Goal: Transaction & Acquisition: Purchase product/service

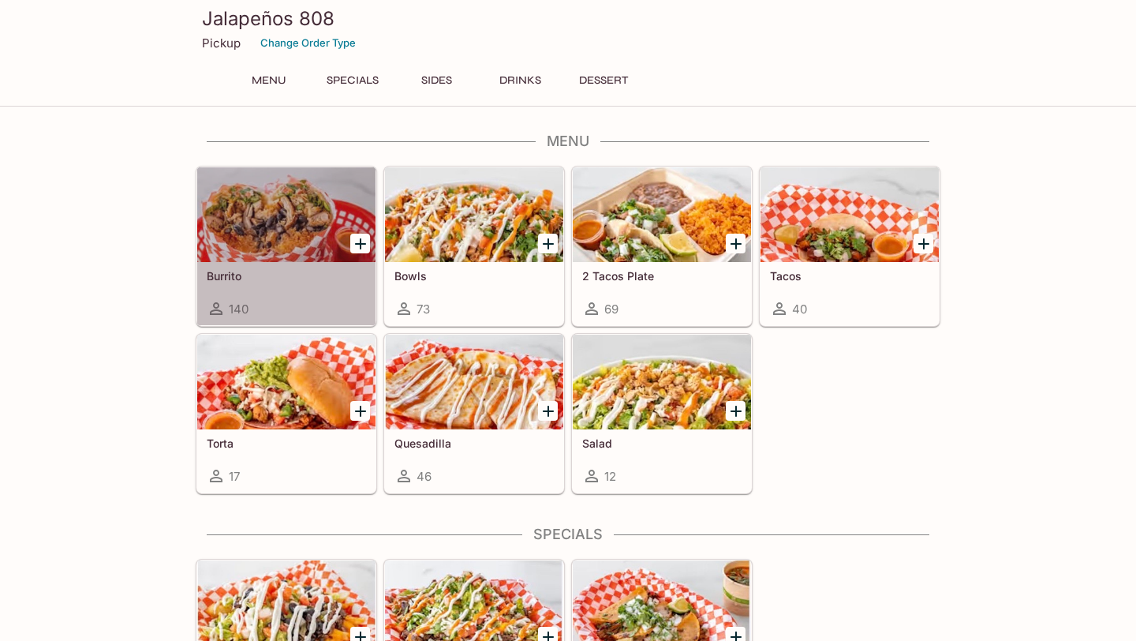
click at [251, 213] on div at bounding box center [286, 214] width 178 height 95
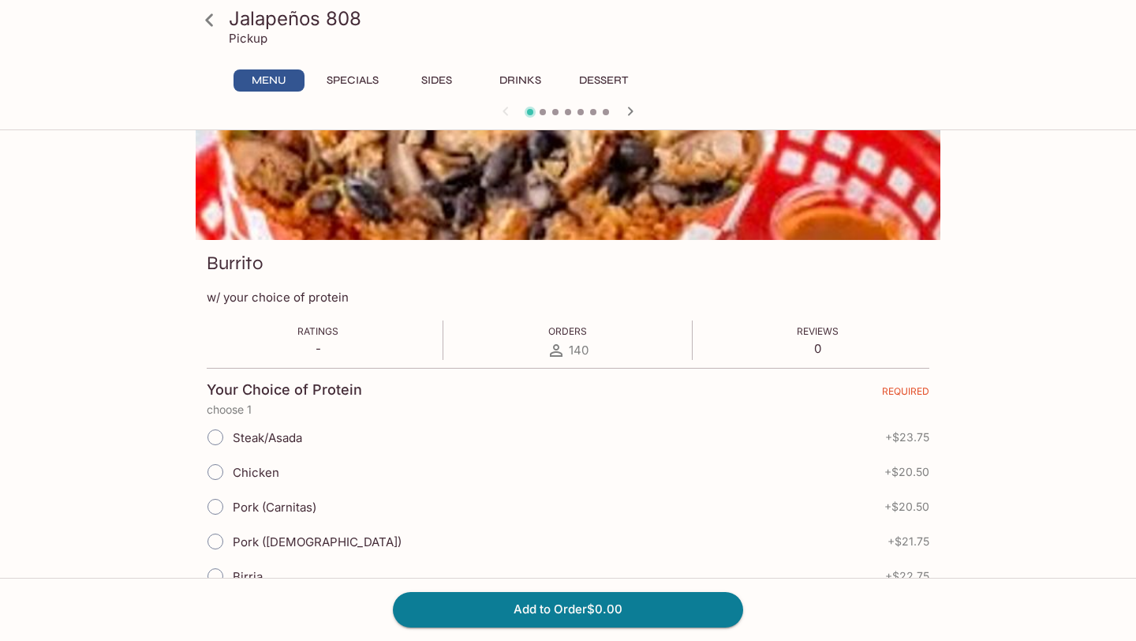
scroll to position [116, 0]
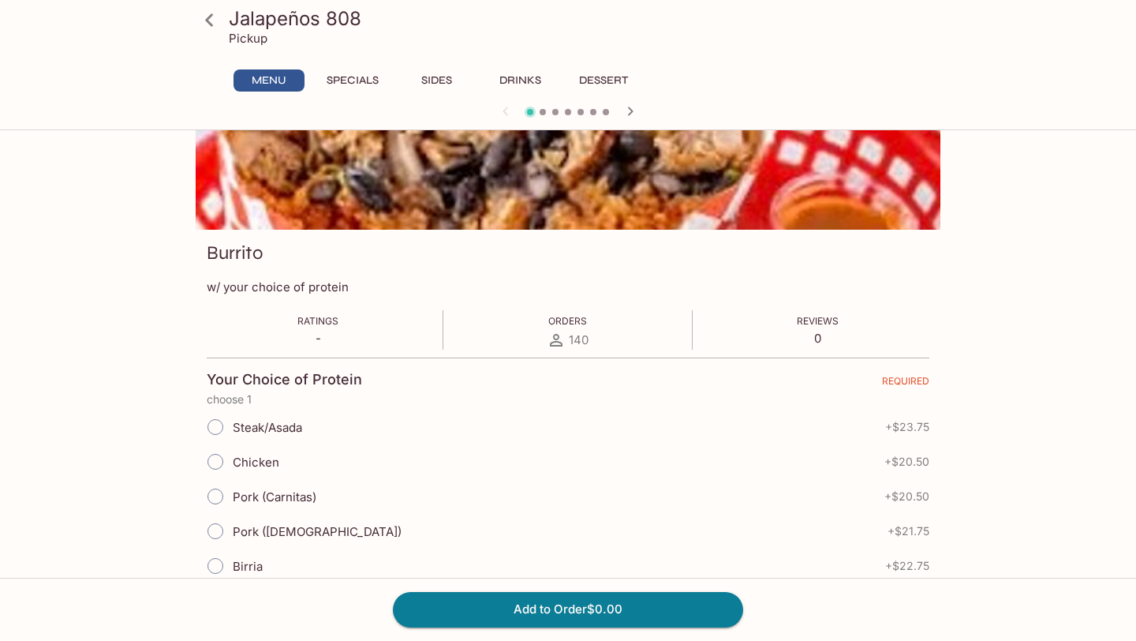
click at [217, 425] on input "Steak/Asada" at bounding box center [215, 426] width 33 height 33
radio input "true"
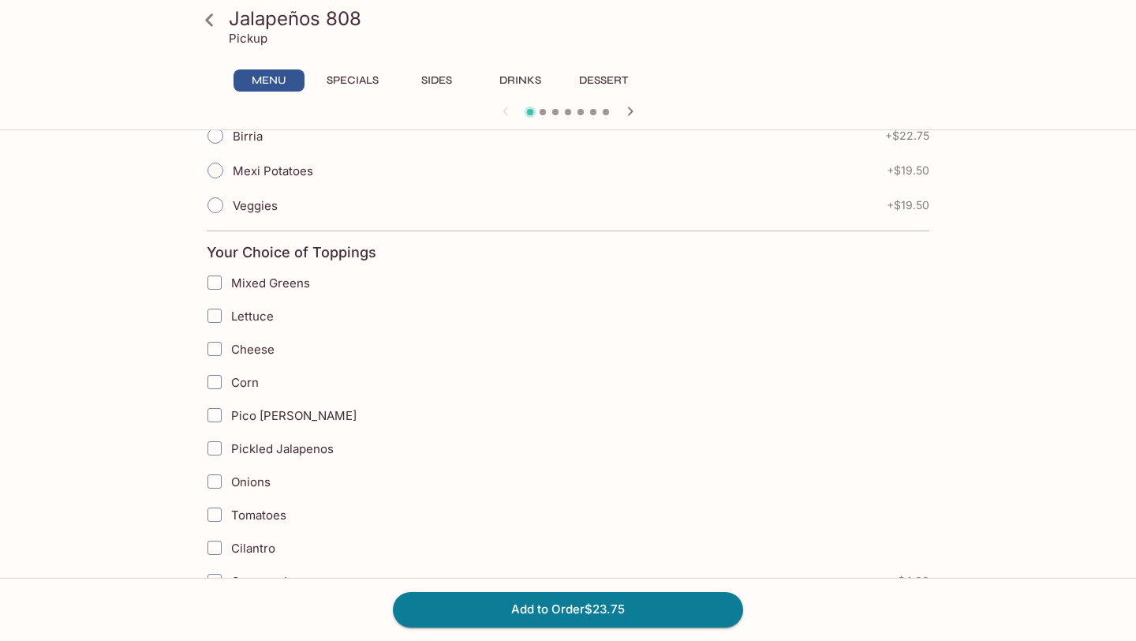
scroll to position [547, 0]
click at [212, 351] on input "Cheese" at bounding box center [215, 348] width 32 height 32
checkbox input "true"
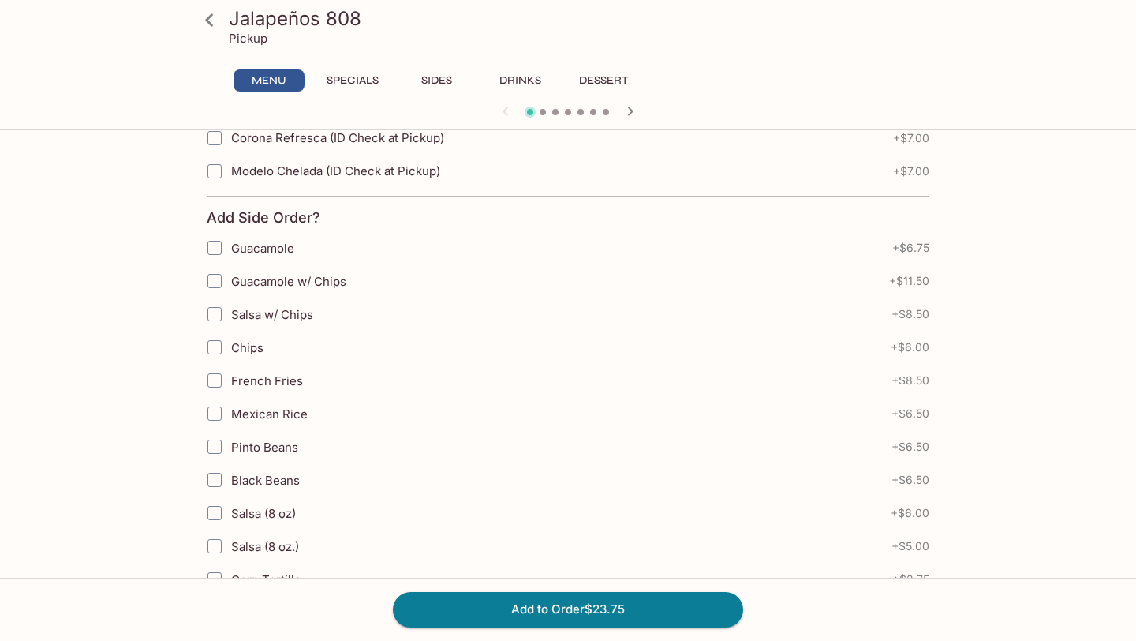
scroll to position [1536, 0]
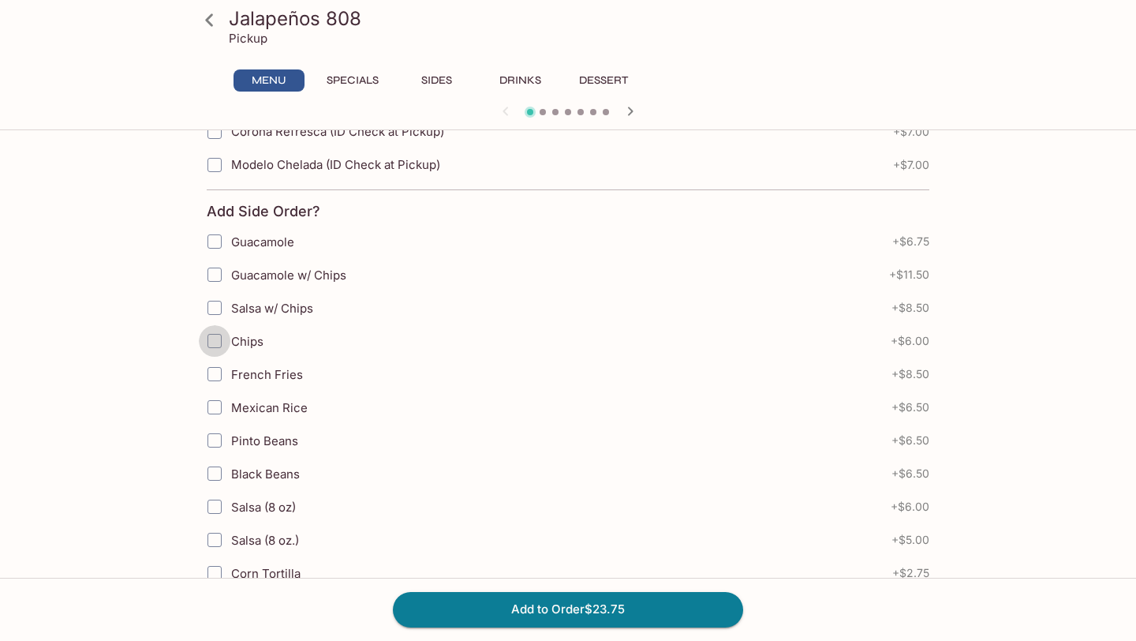
click at [211, 341] on input "Chips" at bounding box center [215, 341] width 32 height 32
checkbox input "true"
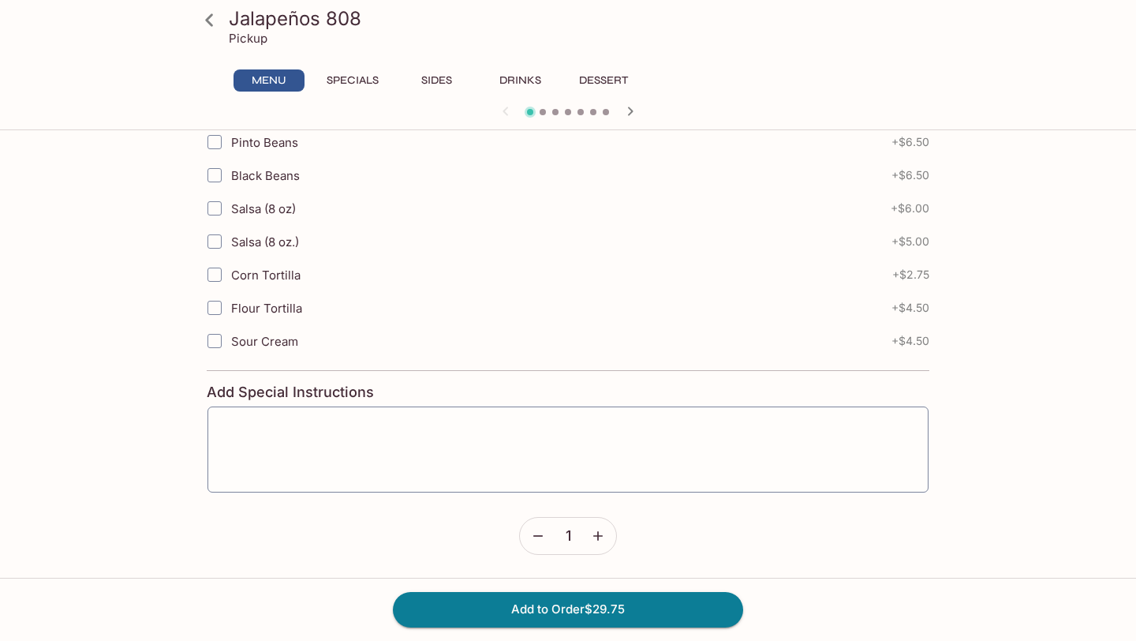
scroll to position [1831, 0]
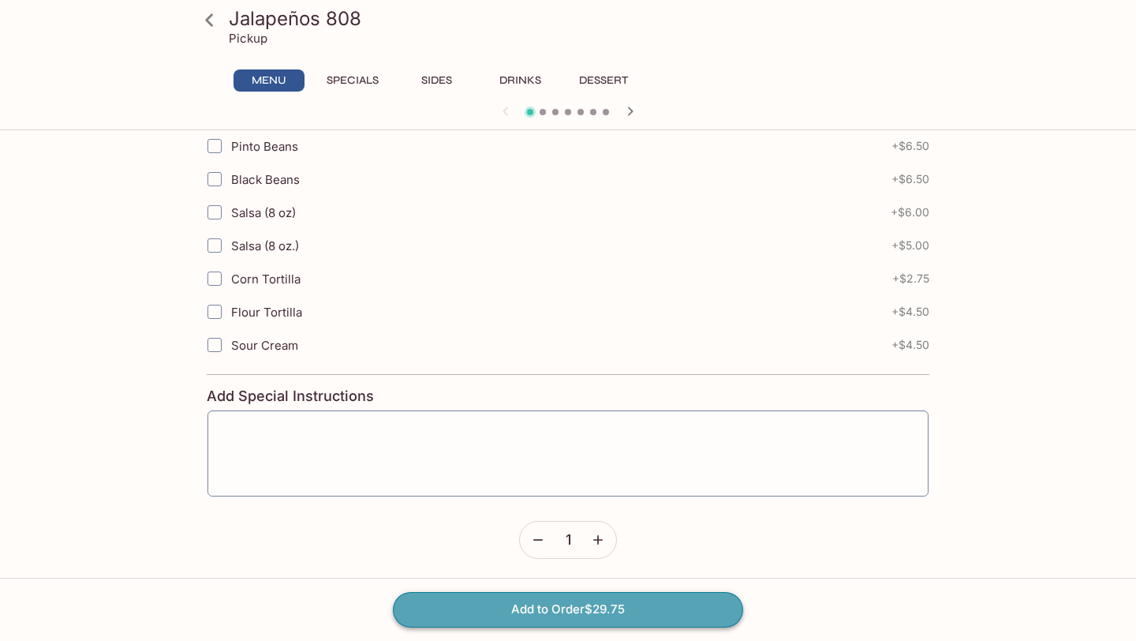
click at [524, 615] on button "Add to Order $29.75" at bounding box center [568, 609] width 350 height 35
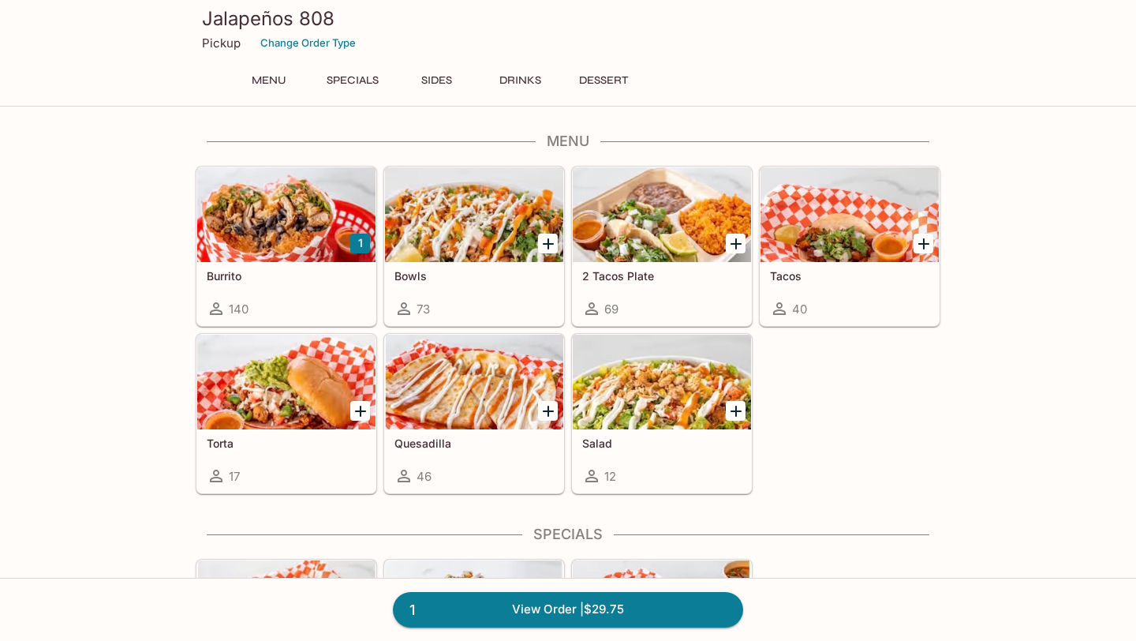
click at [300, 279] on h5 "Burrito" at bounding box center [286, 275] width 159 height 13
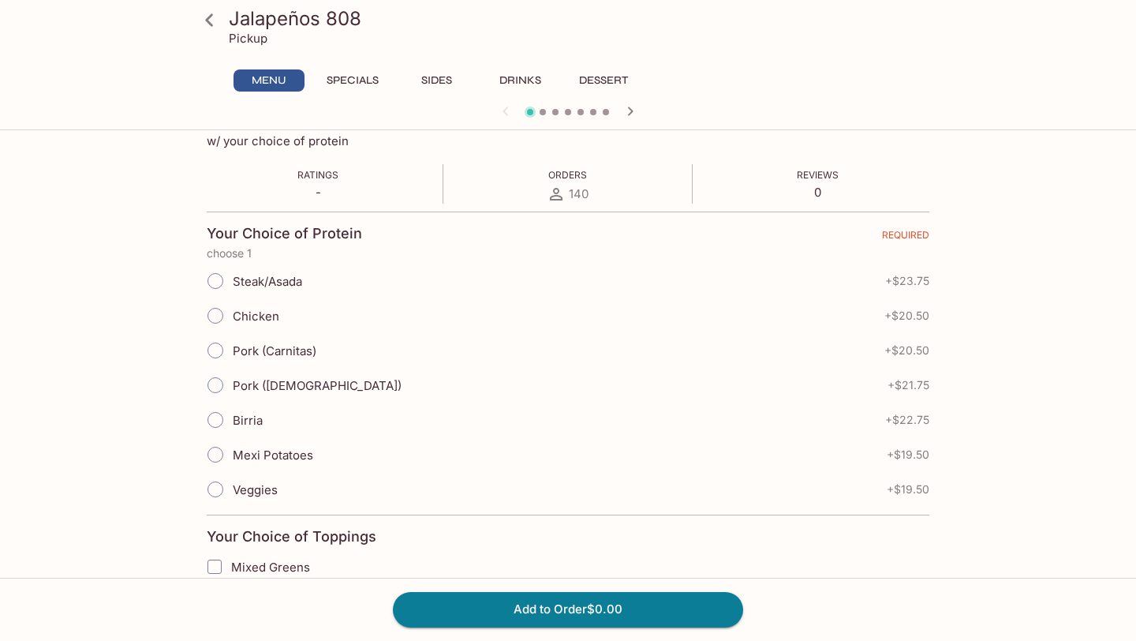
scroll to position [264, 0]
click at [359, 80] on button "Specials" at bounding box center [352, 80] width 71 height 22
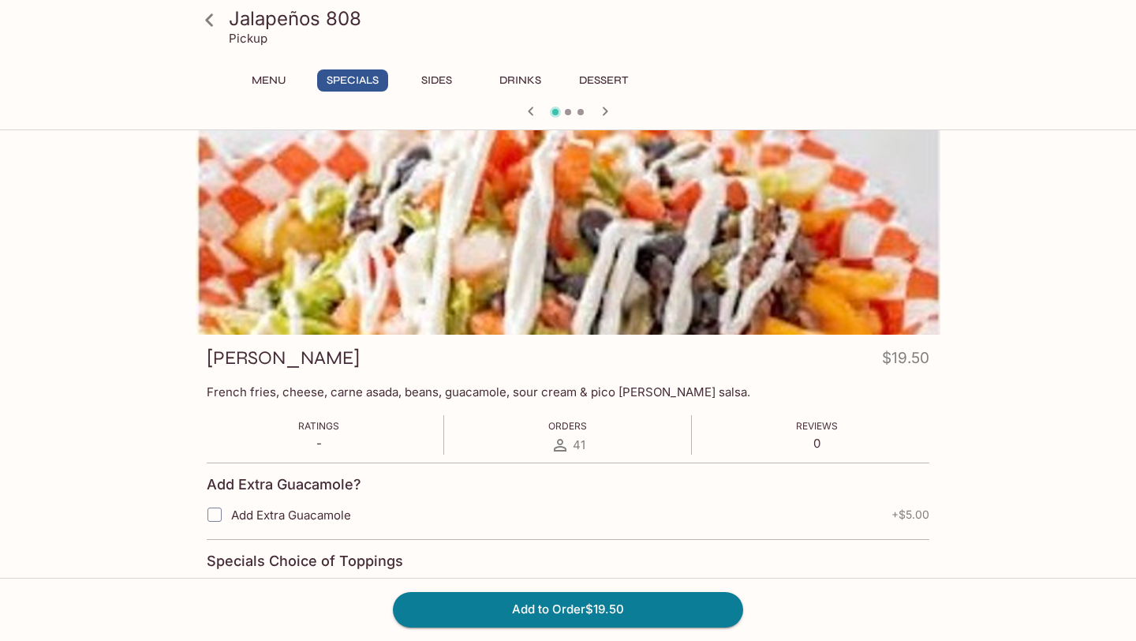
scroll to position [0, 0]
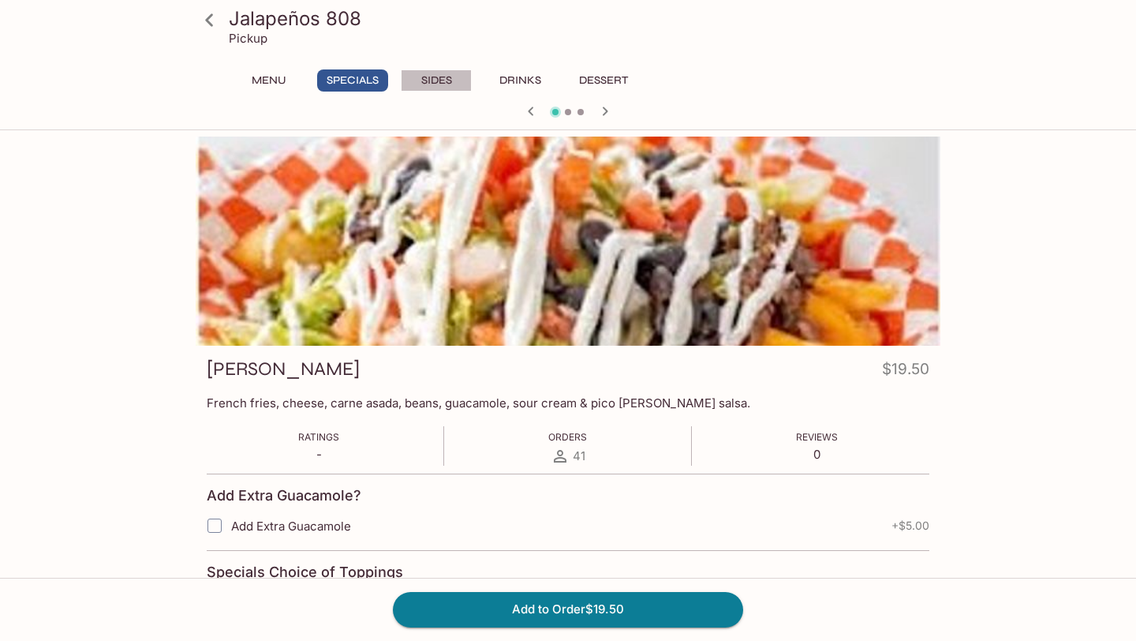
click at [428, 77] on button "Sides" at bounding box center [436, 80] width 71 height 22
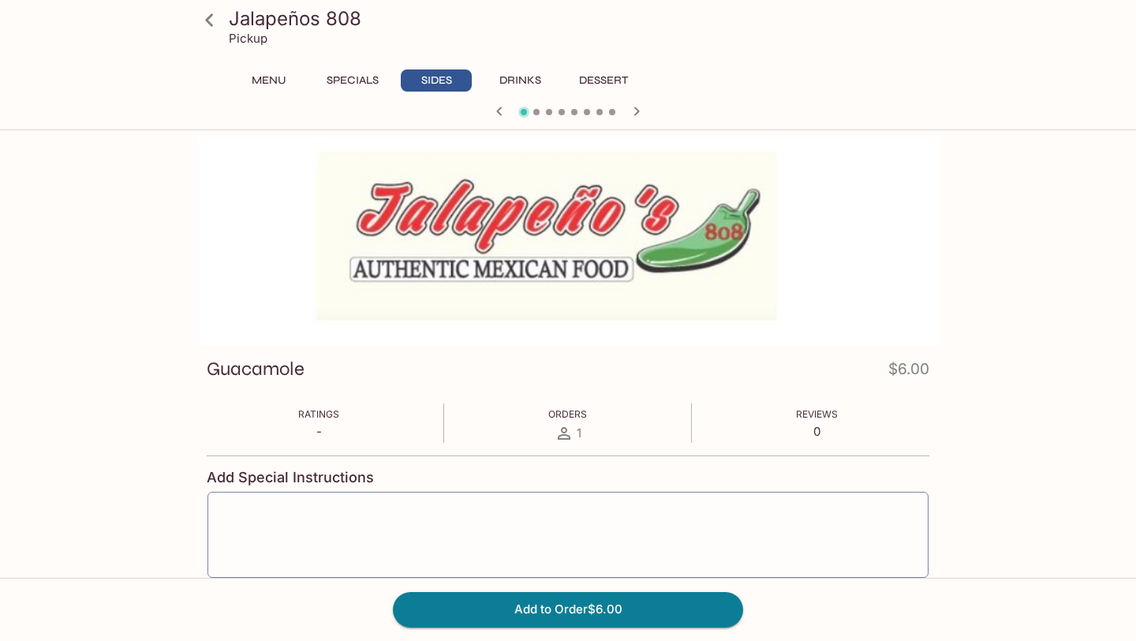
click at [514, 84] on button "Drinks" at bounding box center [519, 80] width 71 height 22
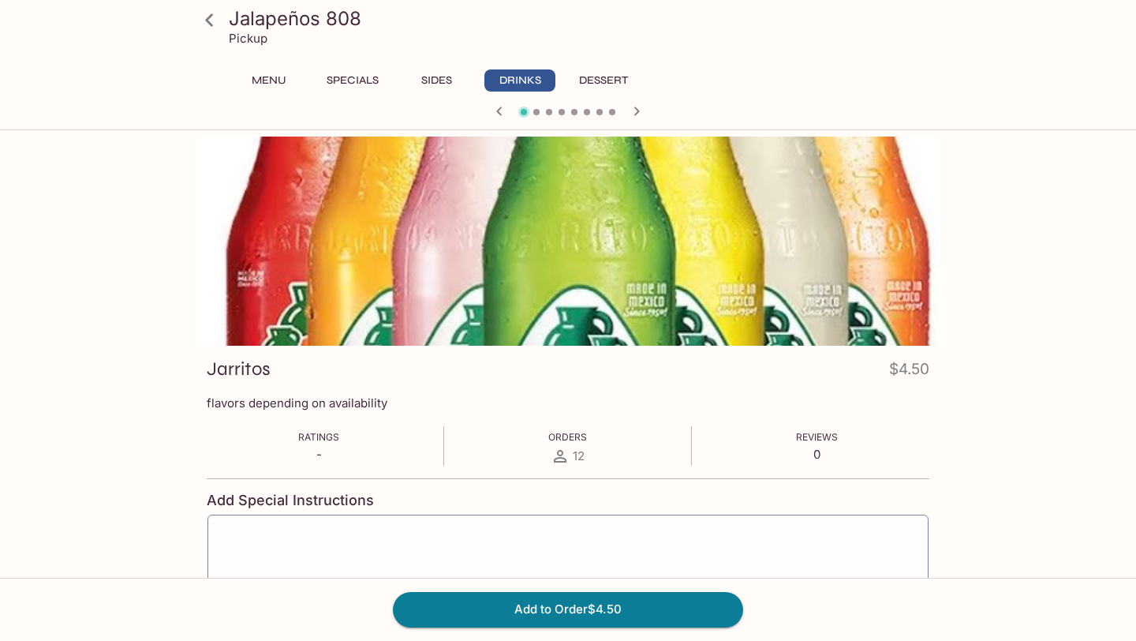
click at [600, 79] on button "Dessert" at bounding box center [603, 80] width 71 height 22
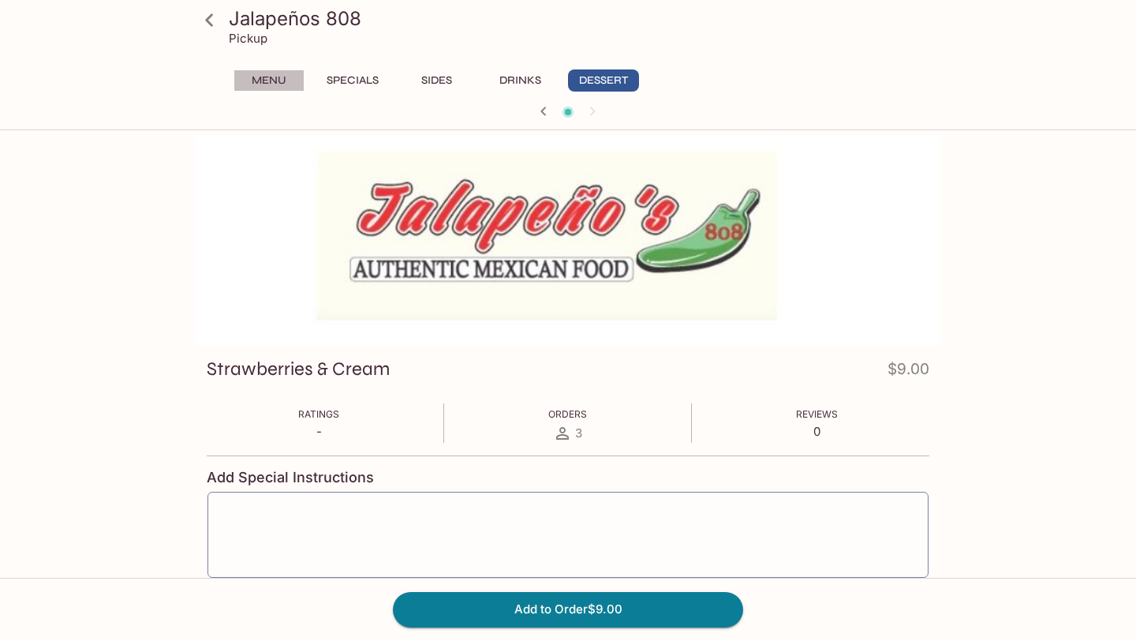
click at [271, 80] on button "Menu" at bounding box center [269, 80] width 71 height 22
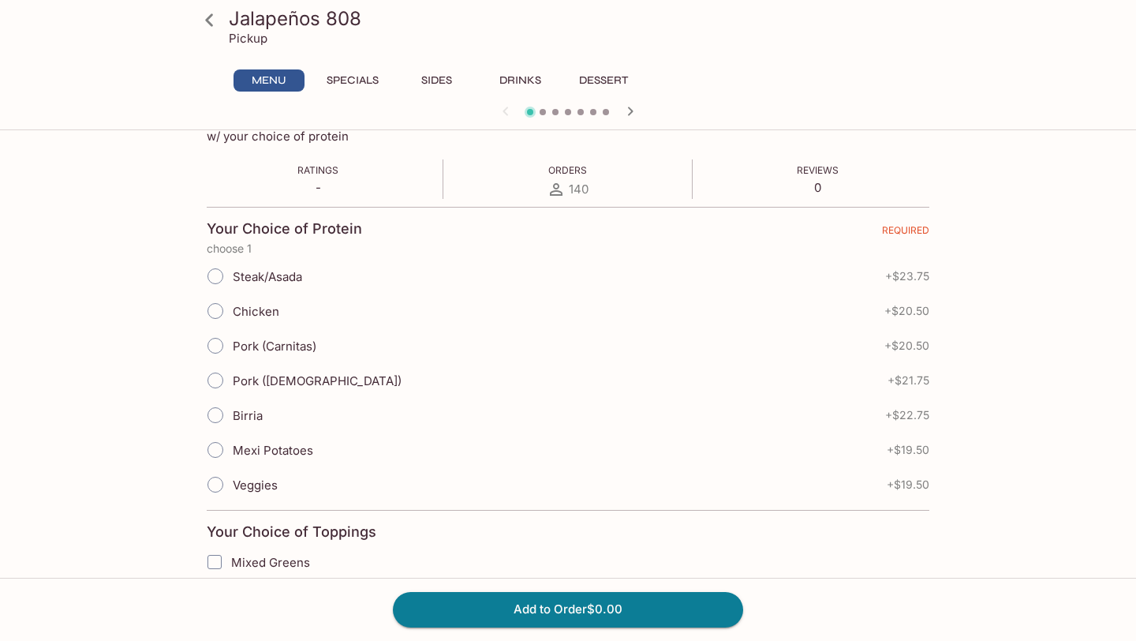
scroll to position [73, 0]
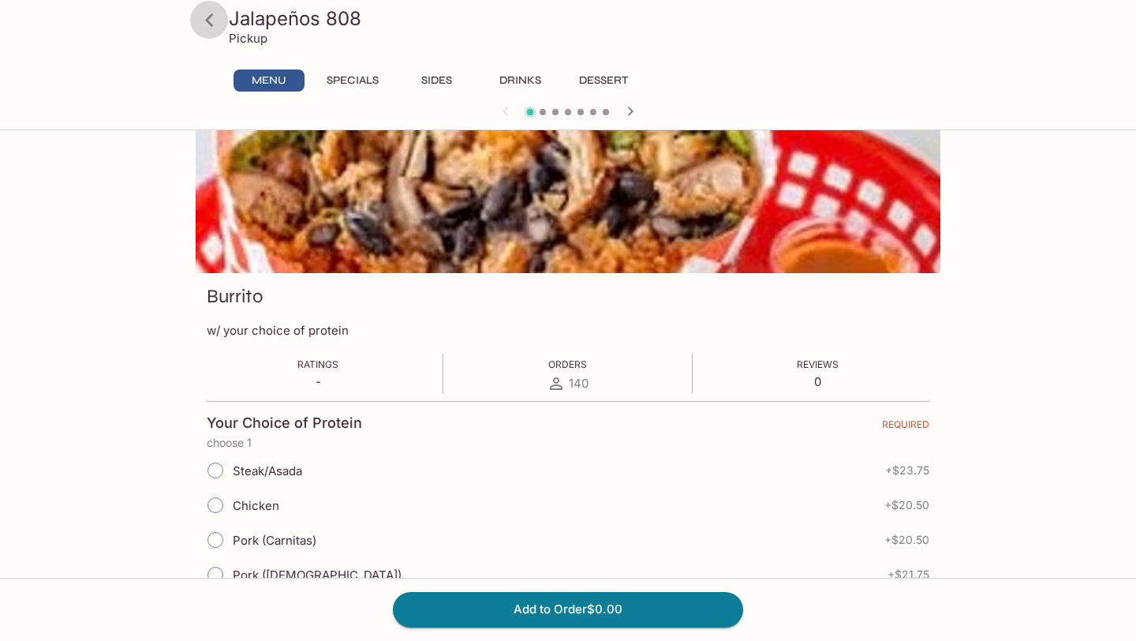
click at [206, 8] on icon at bounding box center [210, 20] width 28 height 28
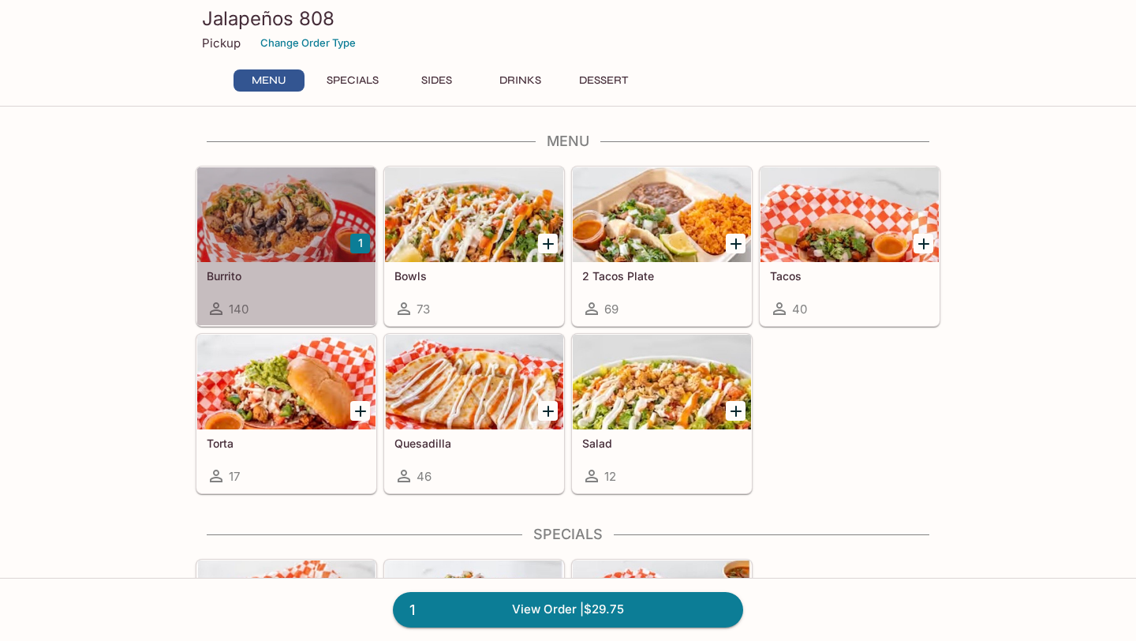
click at [264, 240] on div at bounding box center [286, 214] width 178 height 95
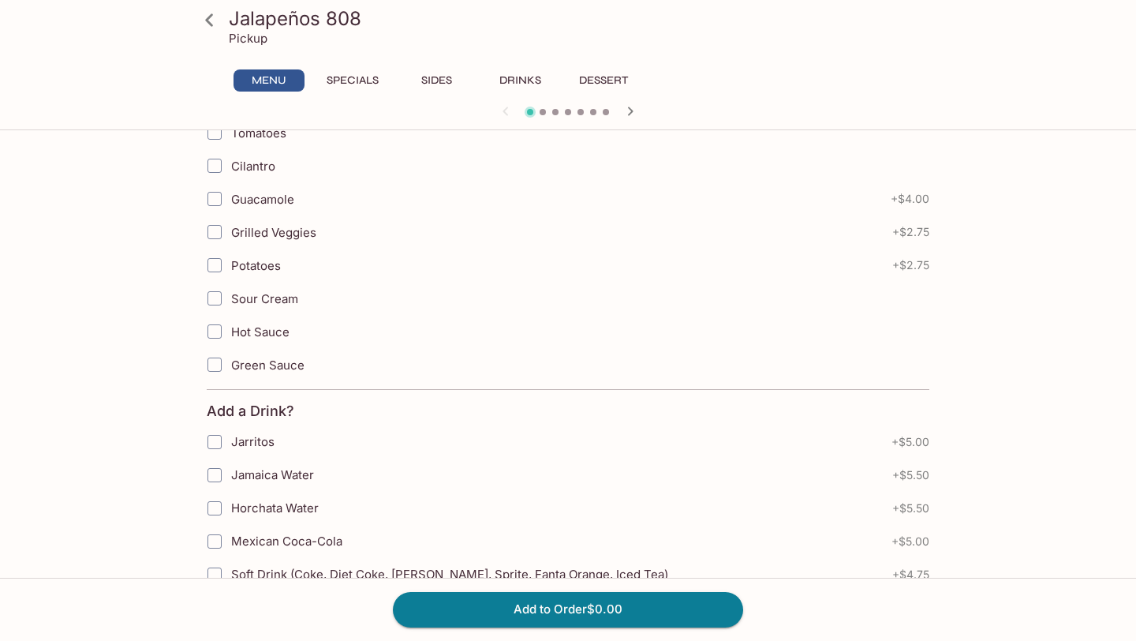
scroll to position [938, 0]
